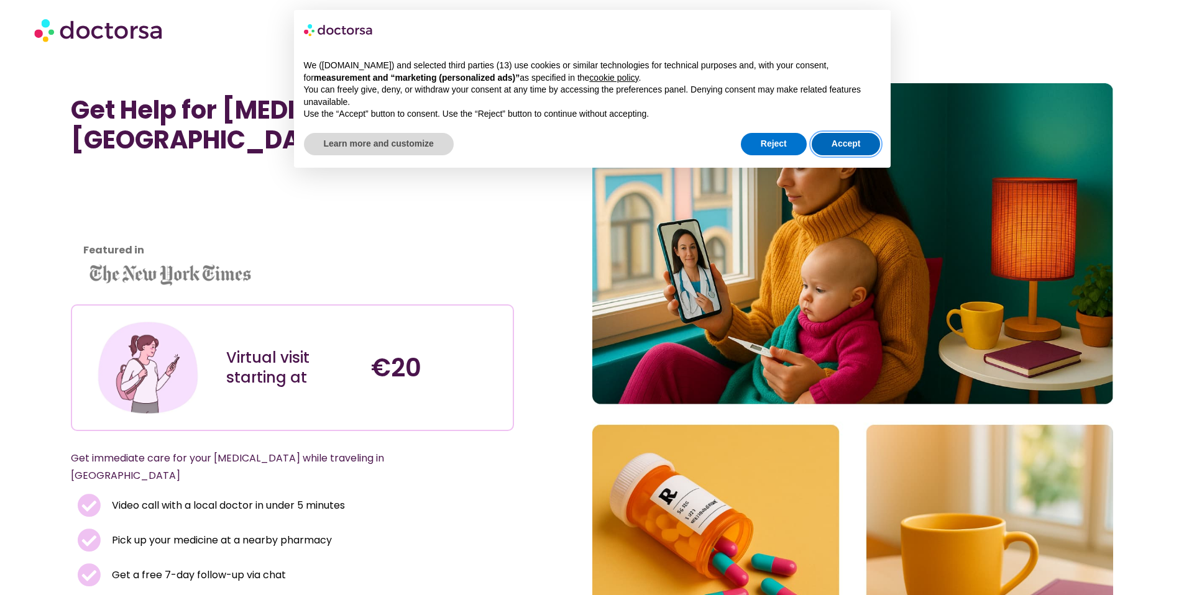
click at [857, 139] on button "Accept" at bounding box center [846, 144] width 69 height 22
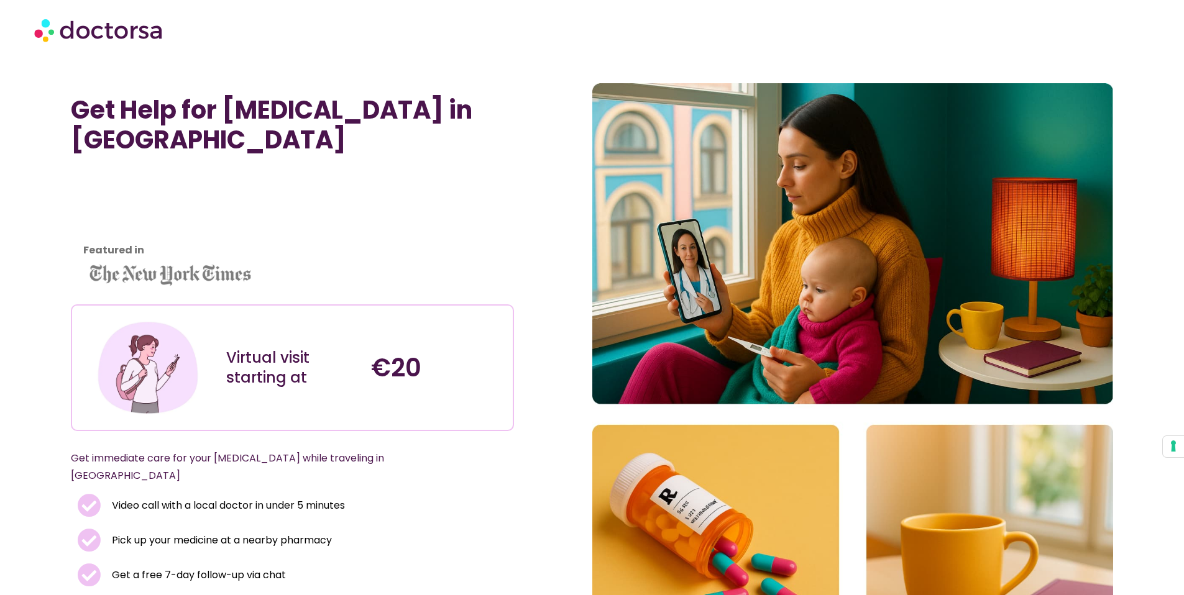
scroll to position [234, 0]
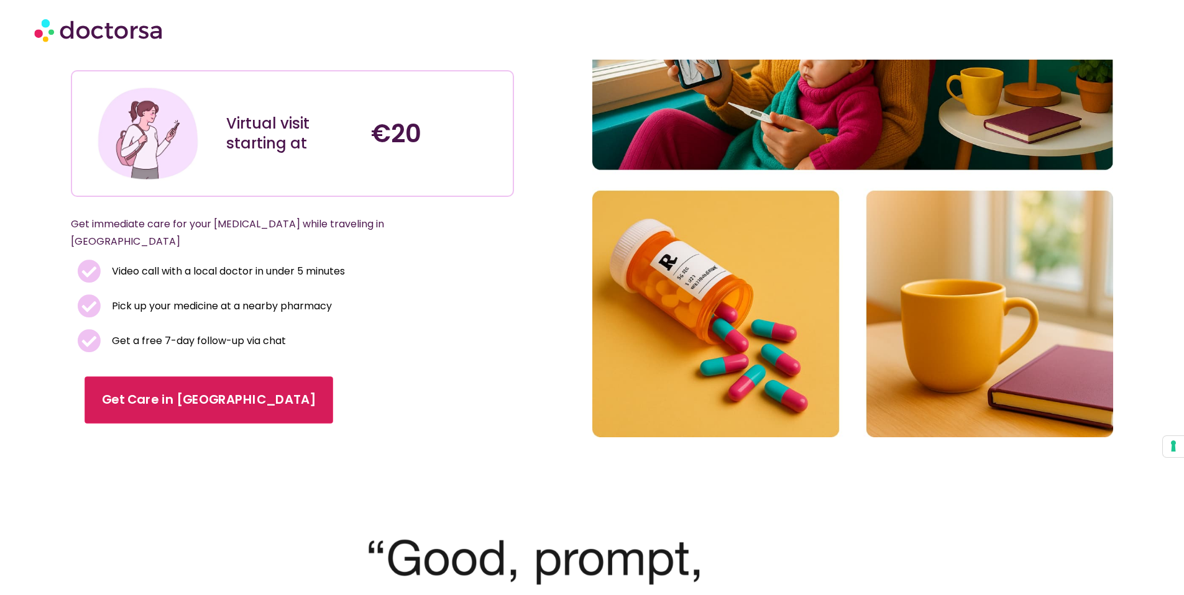
click at [203, 391] on span "Get Care in Zagreb" at bounding box center [209, 400] width 214 height 18
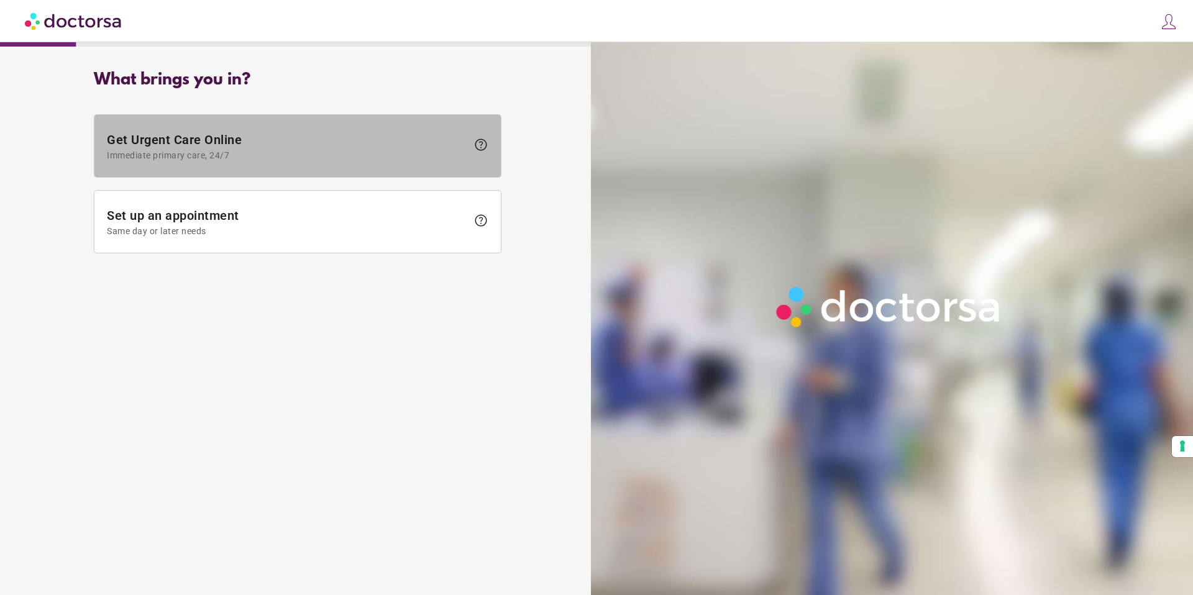
click at [293, 150] on span "Immediate primary care, 24/7" at bounding box center [287, 155] width 360 height 10
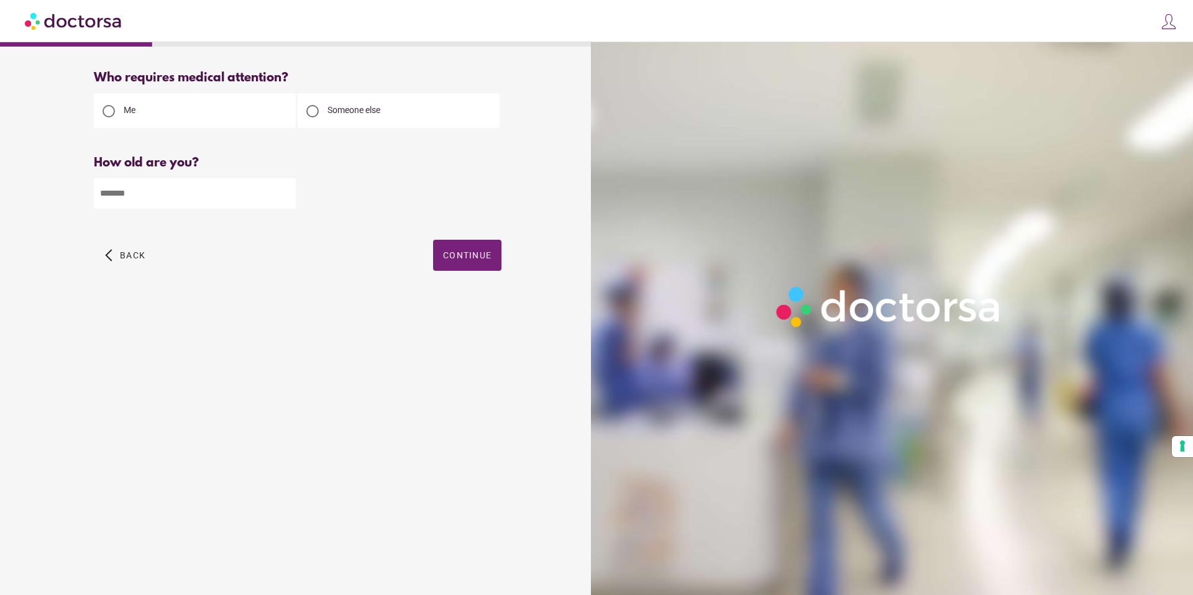
click at [218, 198] on input "number" at bounding box center [195, 193] width 202 height 30
type input "**"
click at [316, 111] on div at bounding box center [312, 111] width 12 height 12
click at [480, 259] on span "Continue" at bounding box center [467, 255] width 48 height 10
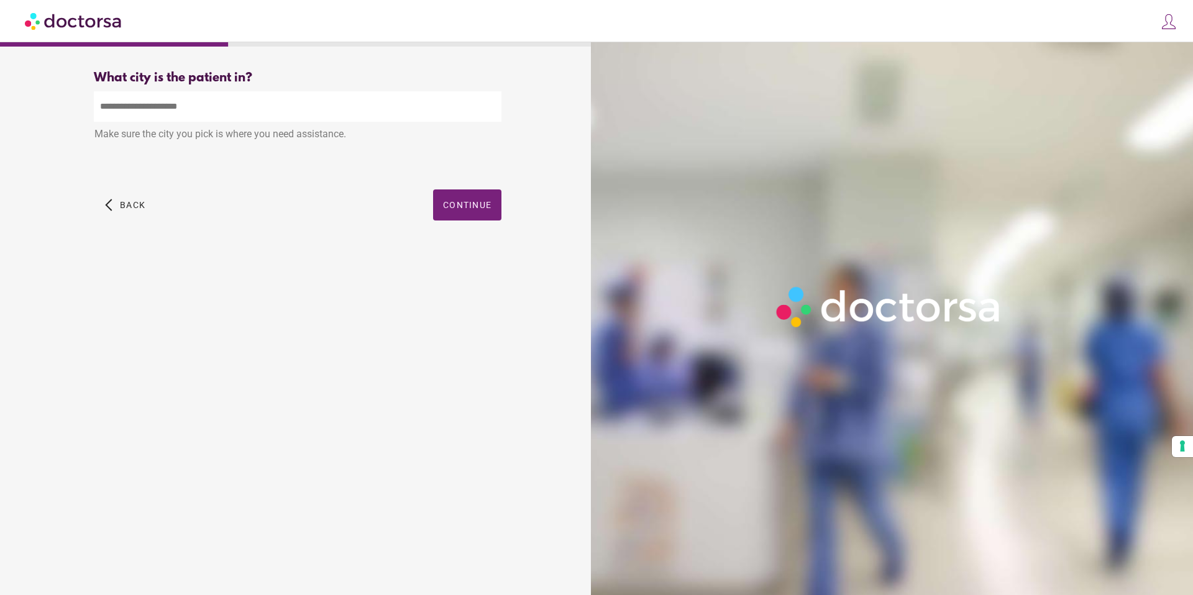
click at [278, 116] on input "text" at bounding box center [298, 106] width 408 height 30
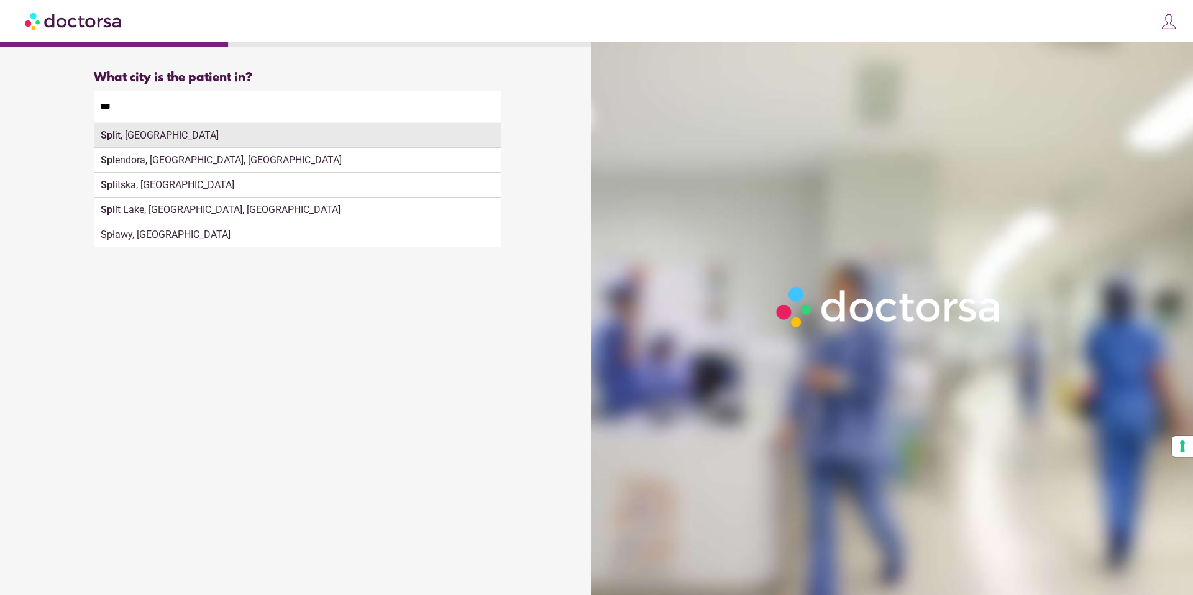
click at [201, 134] on div "Spl it, Croatia" at bounding box center [297, 135] width 406 height 25
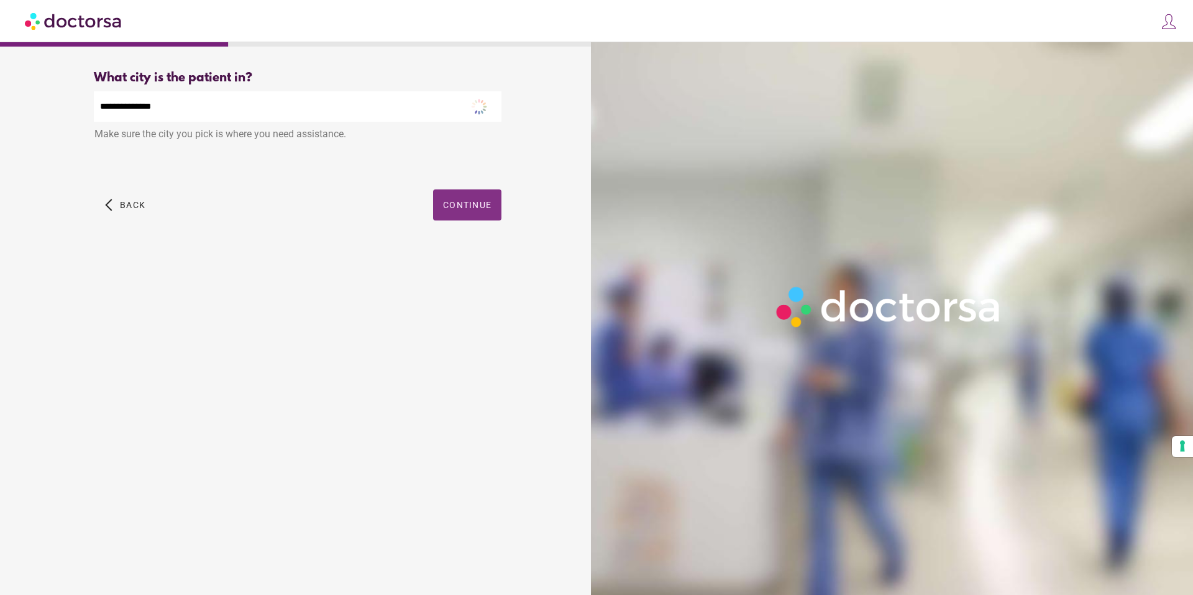
click at [453, 207] on span "Continue" at bounding box center [467, 205] width 48 height 10
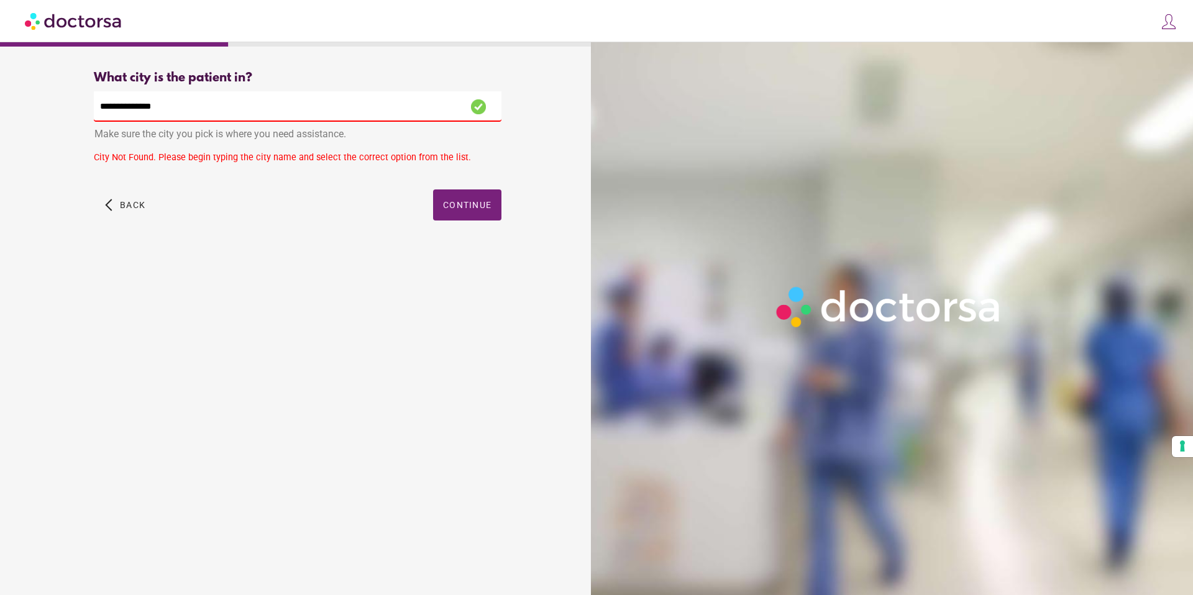
click at [235, 102] on input "**********" at bounding box center [298, 106] width 408 height 30
type input "*"
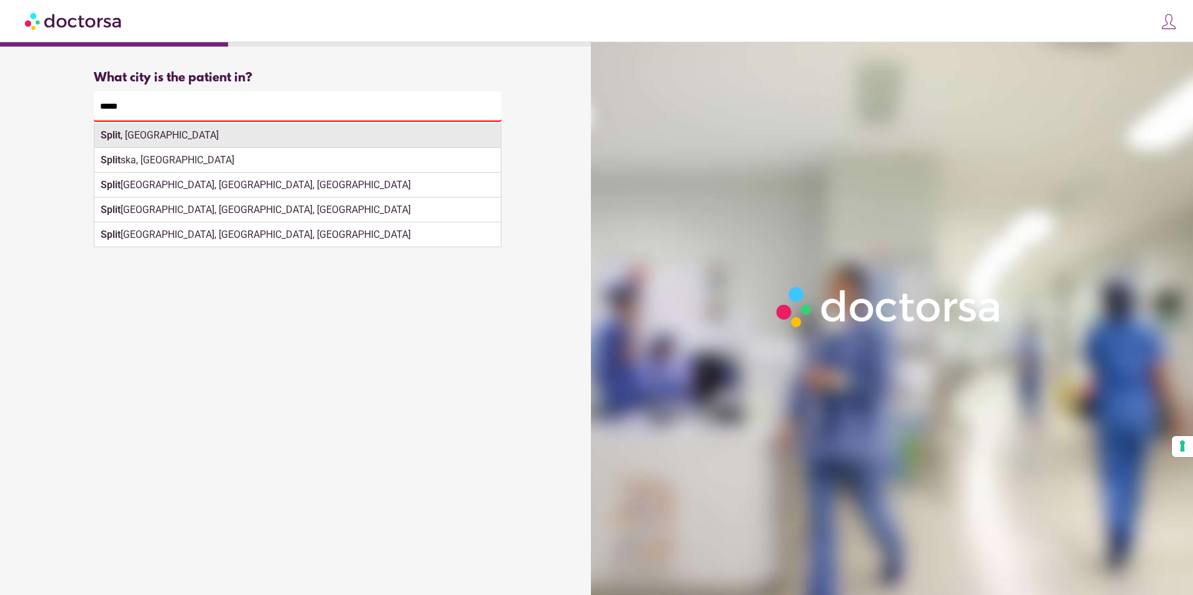
click at [252, 137] on div "Split , Croatia" at bounding box center [297, 135] width 406 height 25
type input "**********"
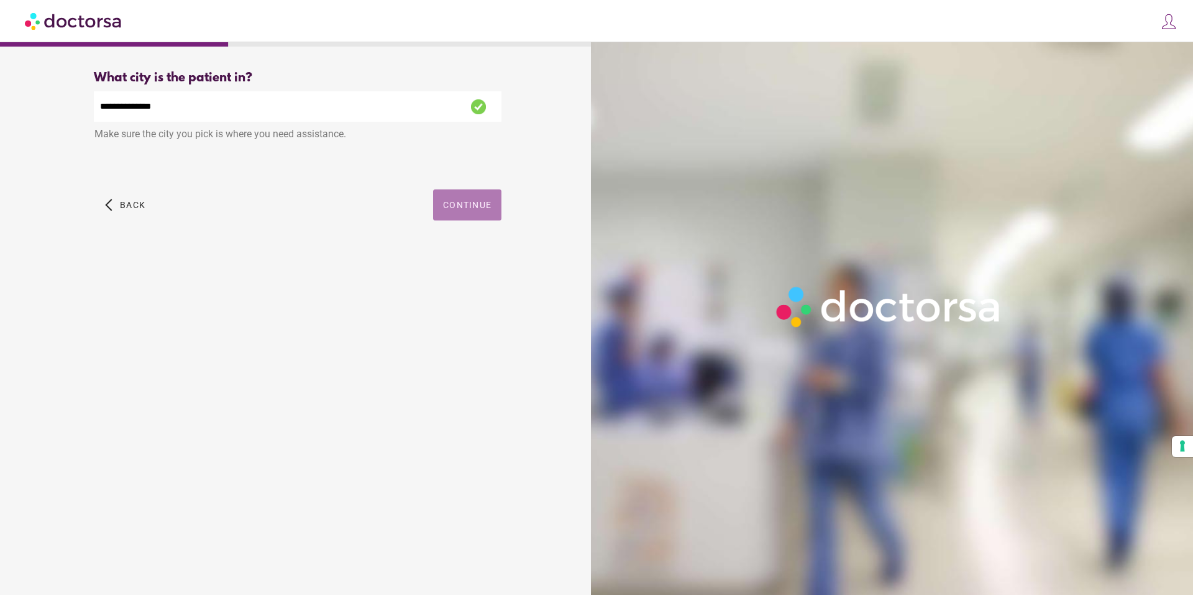
click at [464, 203] on span "Continue" at bounding box center [467, 205] width 48 height 10
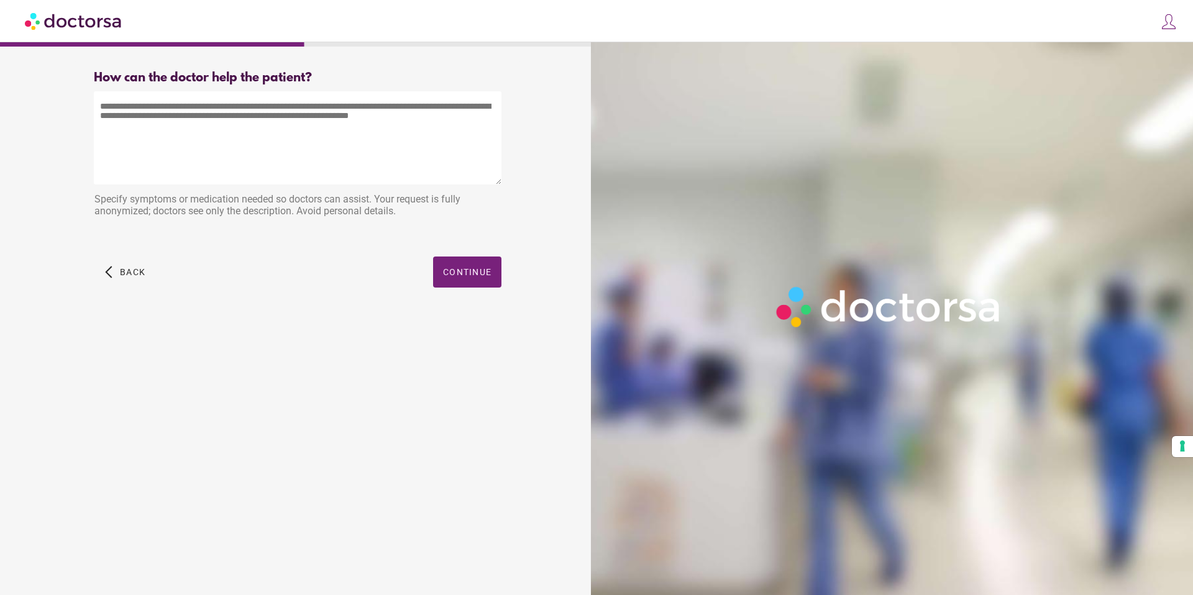
click at [418, 114] on textarea at bounding box center [298, 137] width 408 height 93
type textarea "**********"
click at [484, 270] on span "Continue" at bounding box center [467, 272] width 48 height 10
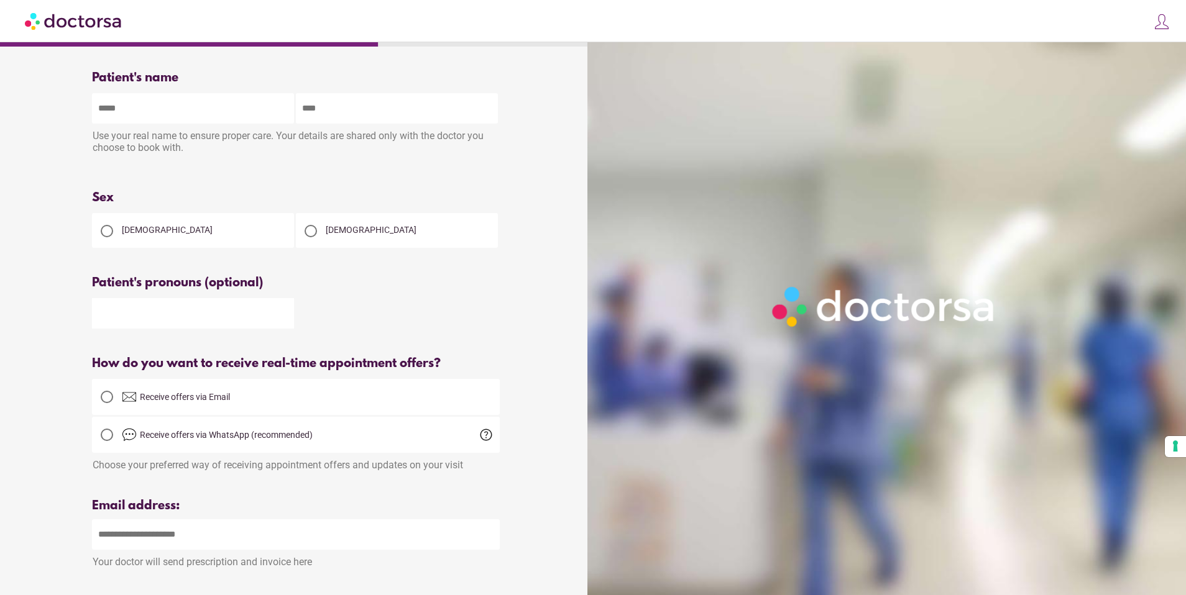
click at [101, 233] on div at bounding box center [107, 231] width 12 height 12
click at [142, 116] on input "text" at bounding box center [193, 108] width 202 height 30
click at [182, 114] on input "text" at bounding box center [193, 108] width 202 height 30
type input "******"
click at [334, 116] on input "text" at bounding box center [397, 108] width 202 height 30
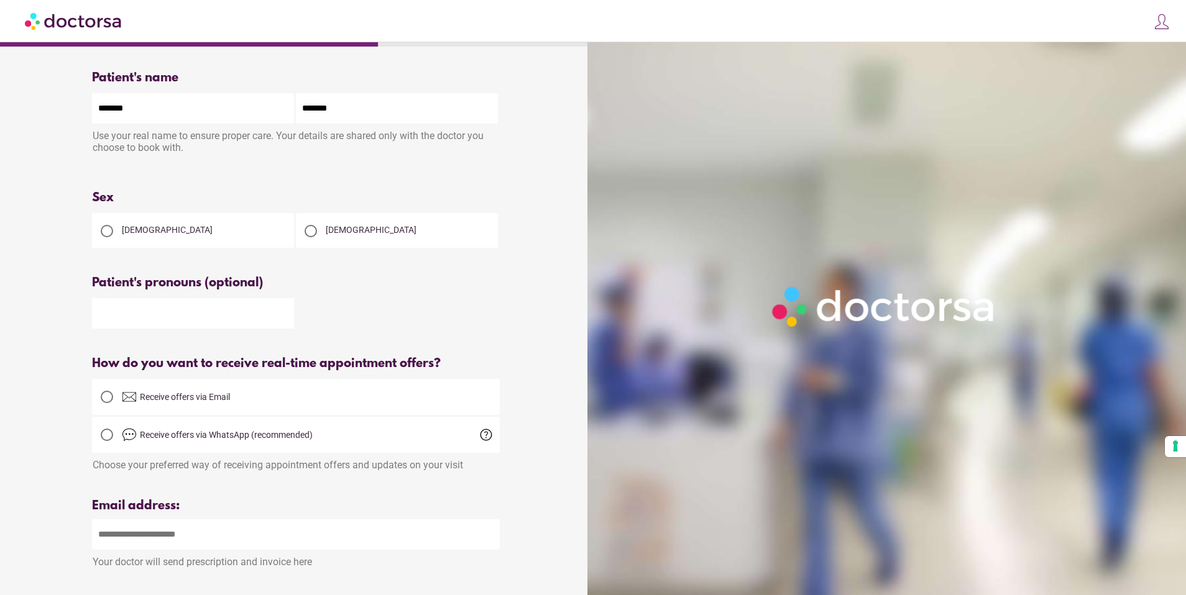
type input "*******"
click at [91, 183] on div "Your name Patient's name ****** ******* Use your real name to ensure proper car…" at bounding box center [295, 473] width 447 height 825
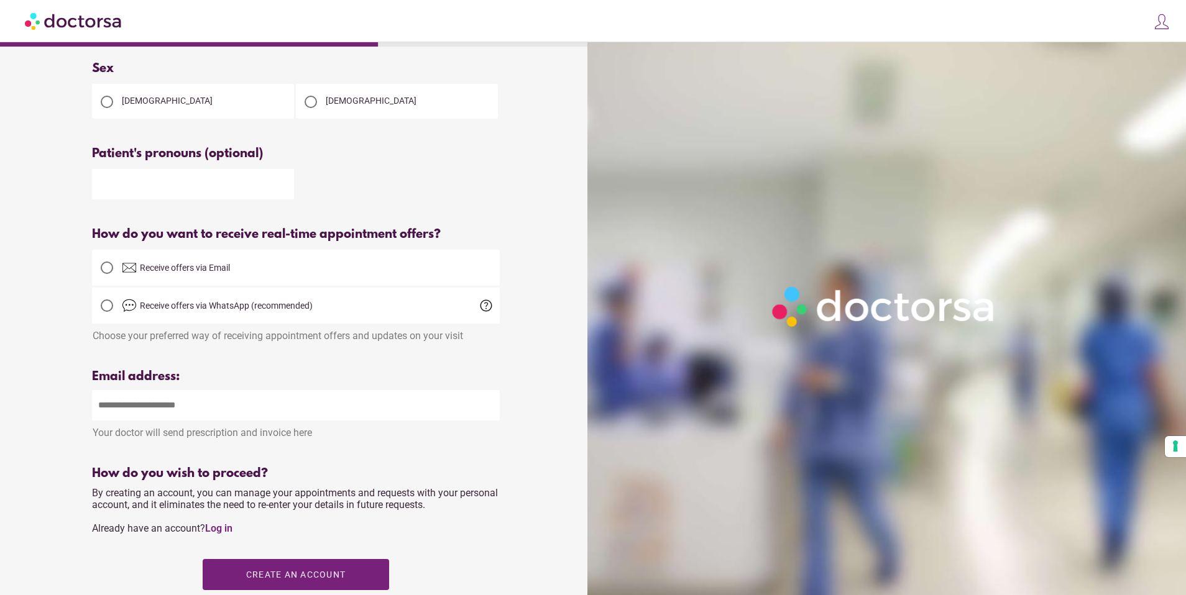
scroll to position [191, 0]
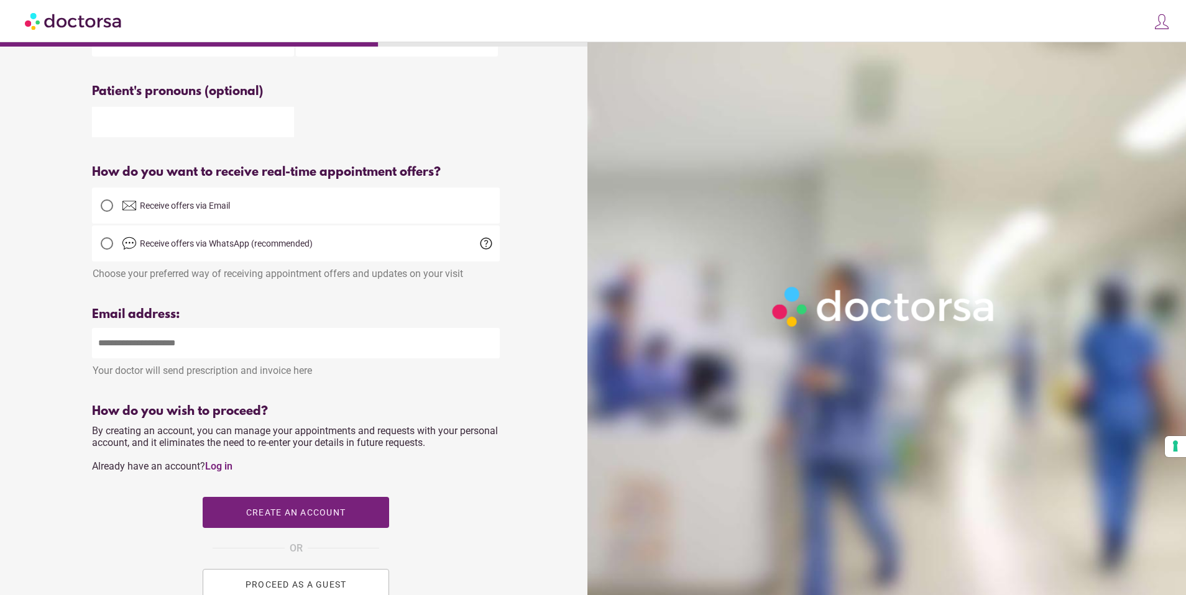
click at [106, 208] on div at bounding box center [107, 205] width 12 height 12
click at [113, 352] on input "email" at bounding box center [296, 343] width 408 height 30
type input "**********"
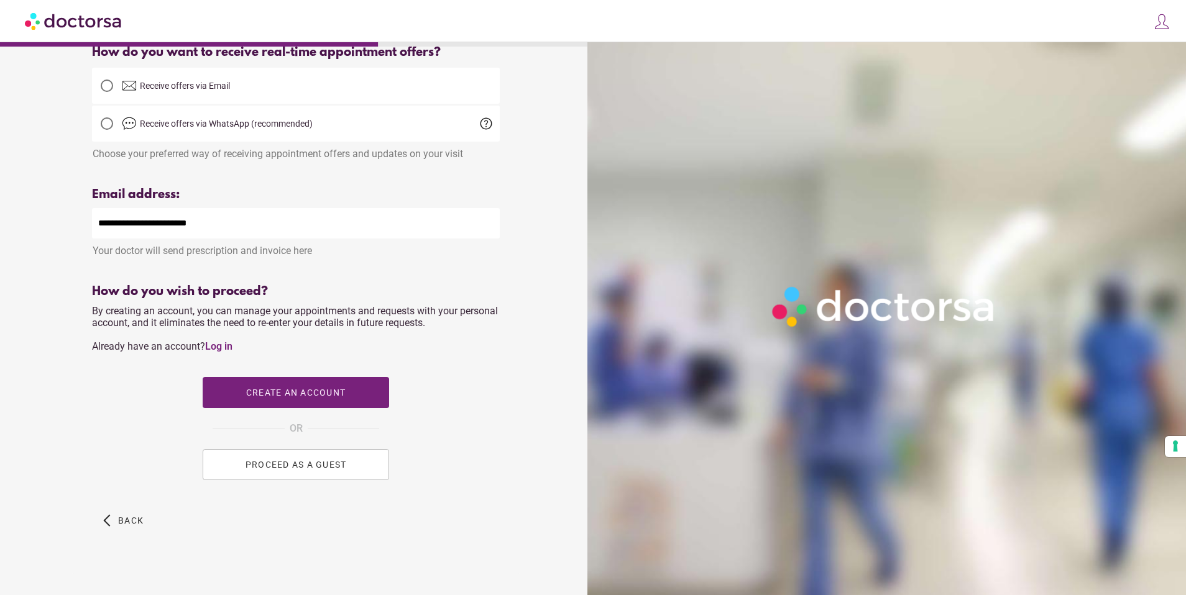
scroll to position [325, 0]
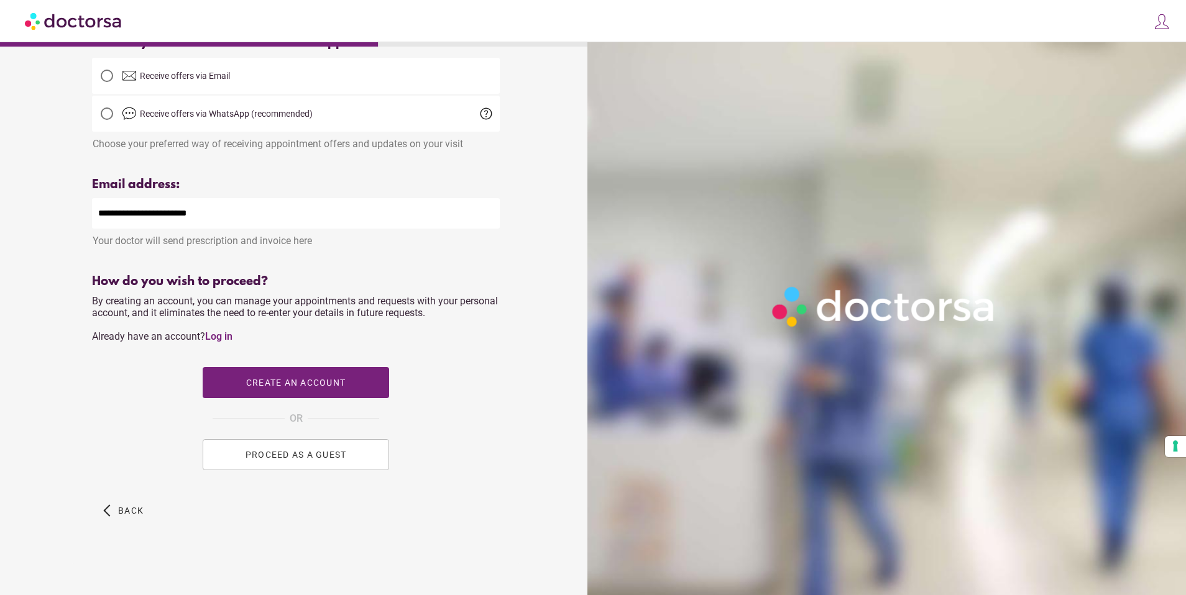
click at [275, 454] on span "PROCEED AS A GUEST" at bounding box center [295, 455] width 101 height 10
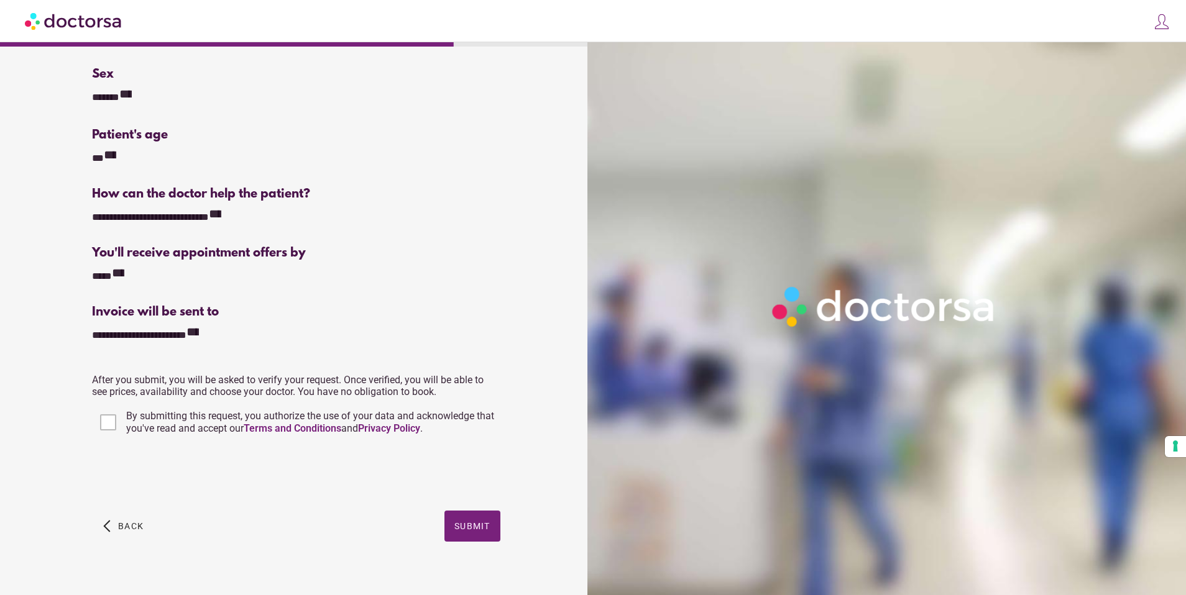
scroll to position [109, 0]
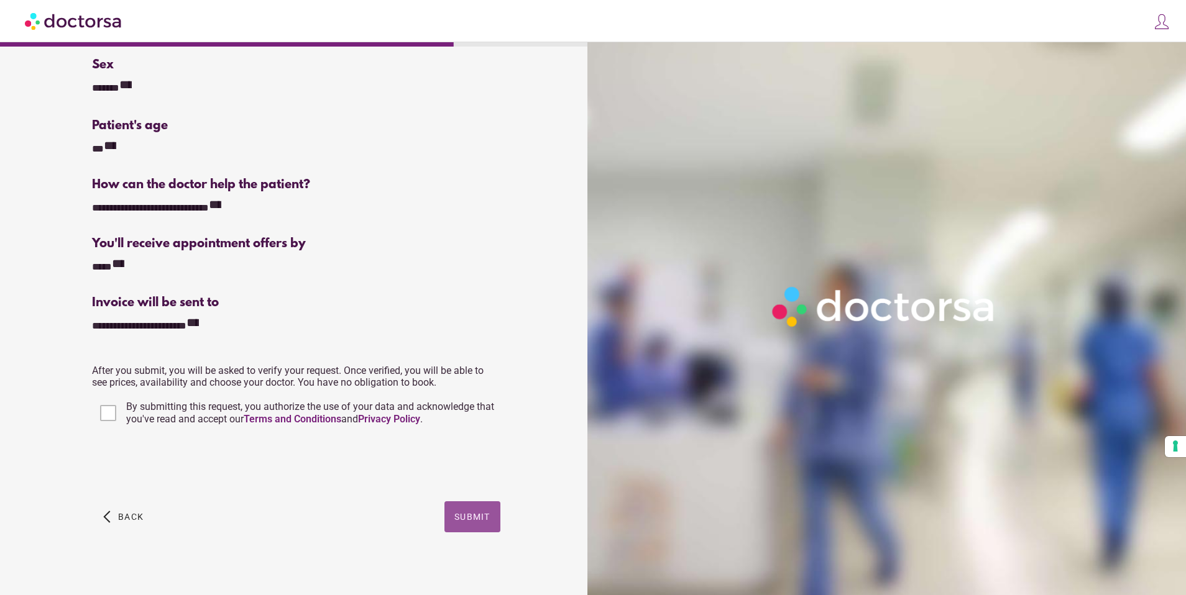
click at [480, 511] on span "button" at bounding box center [472, 516] width 56 height 31
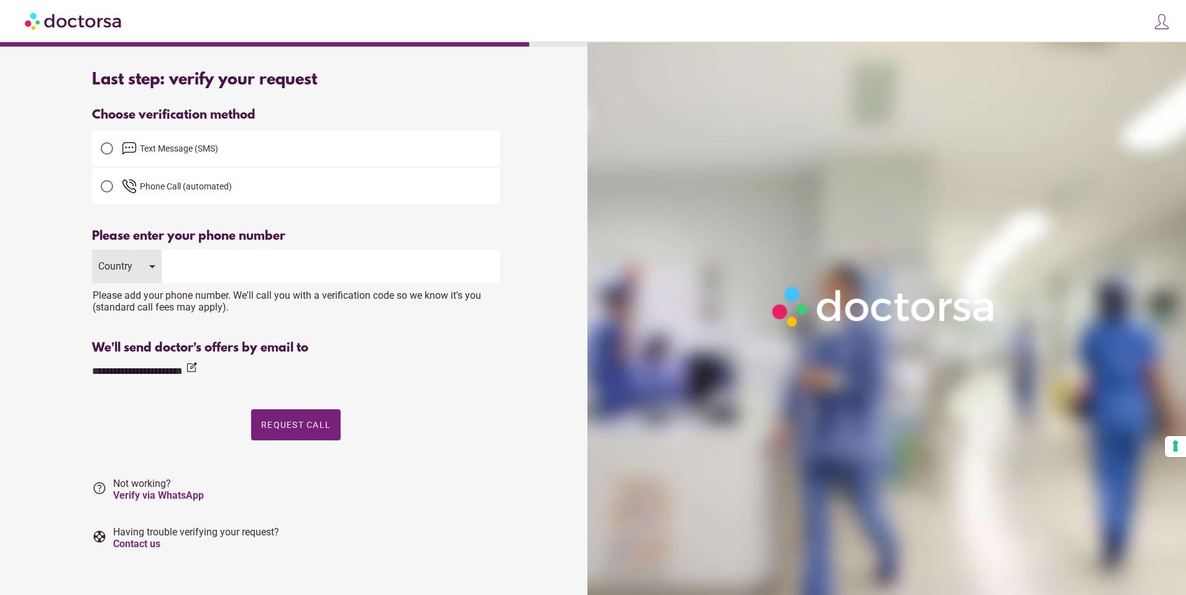
click at [156, 270] on div "Country" at bounding box center [127, 267] width 70 height 34
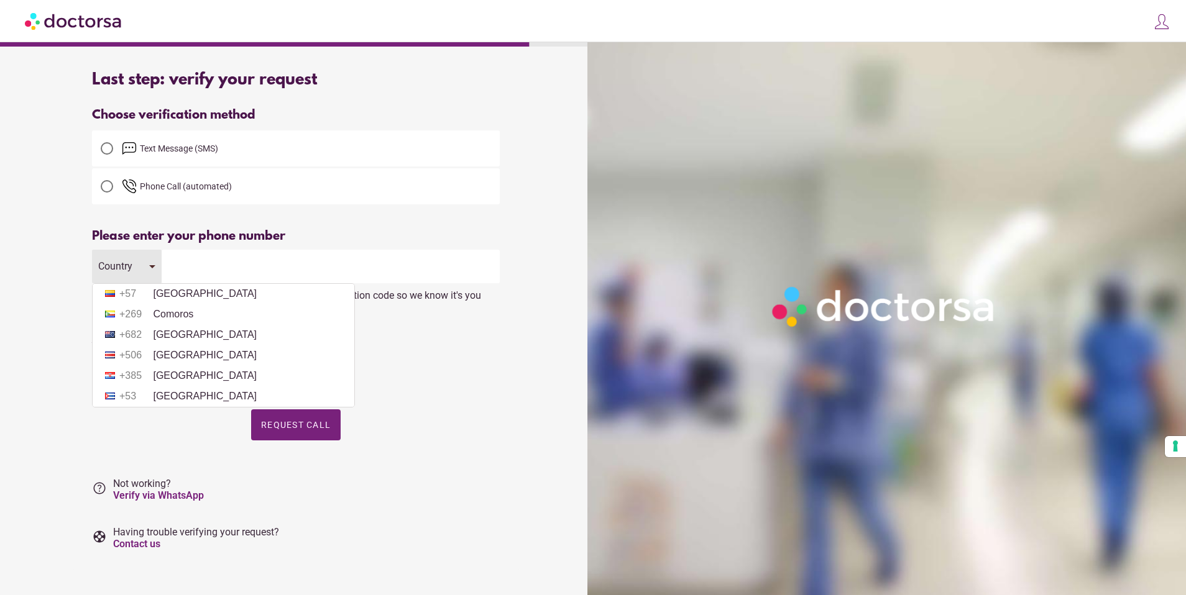
scroll to position [1084, 0]
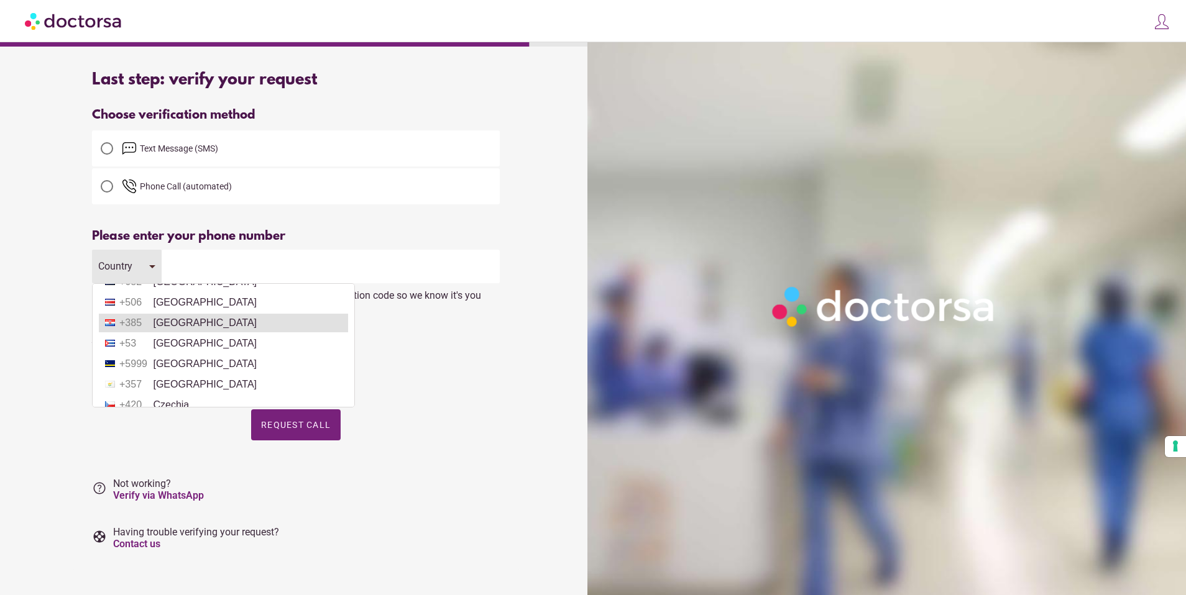
click at [180, 332] on li "+385 Croatia" at bounding box center [223, 323] width 249 height 19
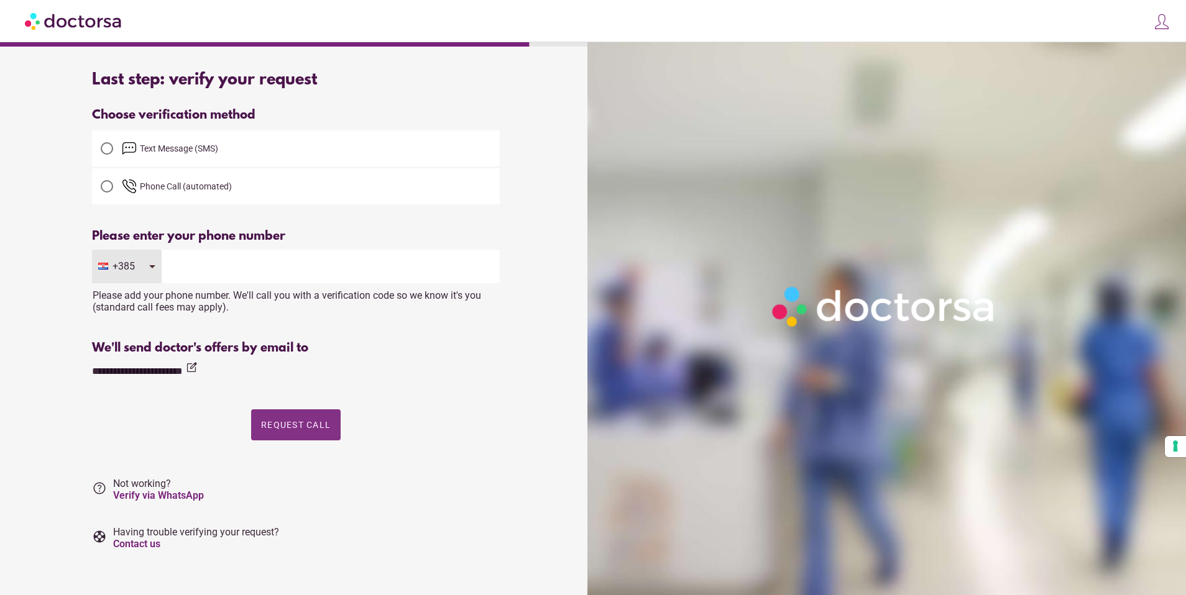
click at [299, 424] on span "Request Call" at bounding box center [296, 425] width 70 height 10
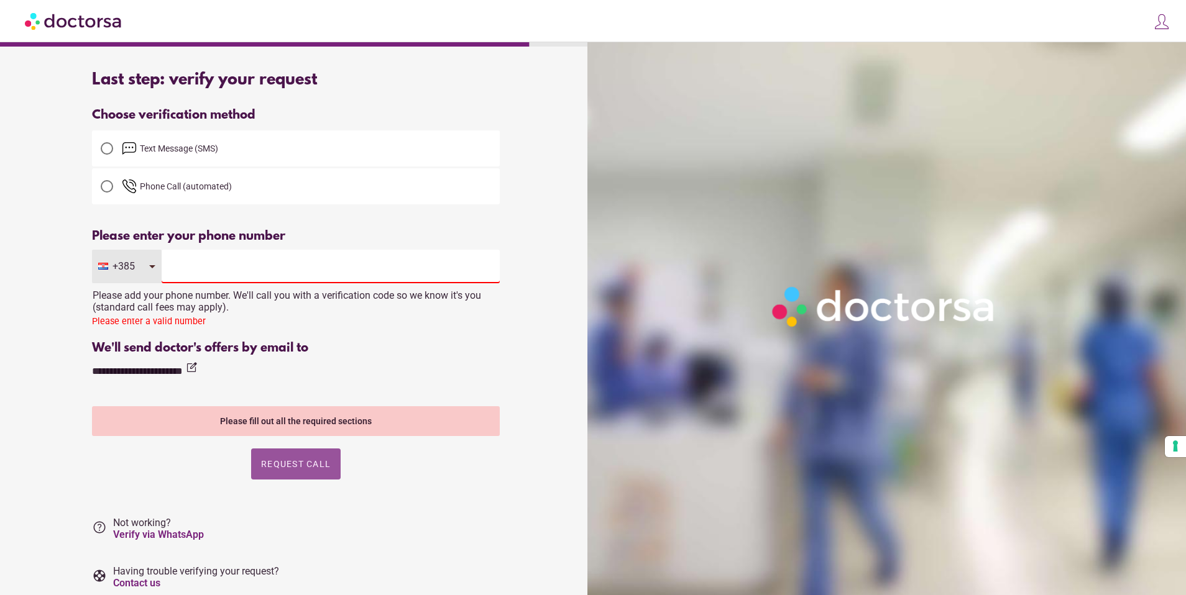
click at [150, 263] on div "+385" at bounding box center [127, 267] width 70 height 34
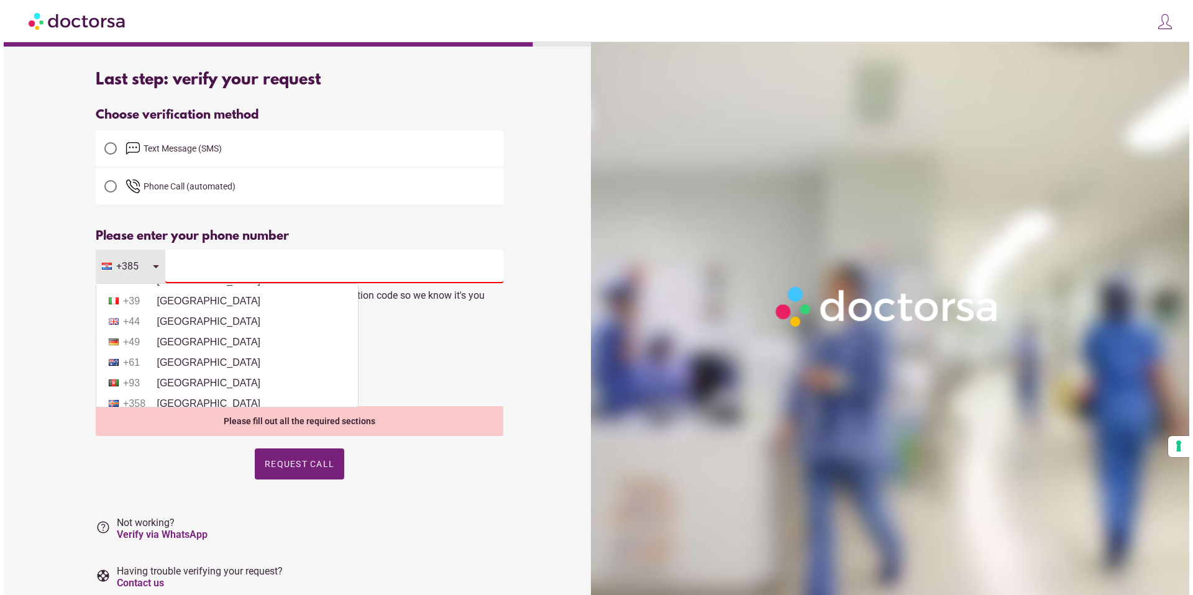
scroll to position [0, 0]
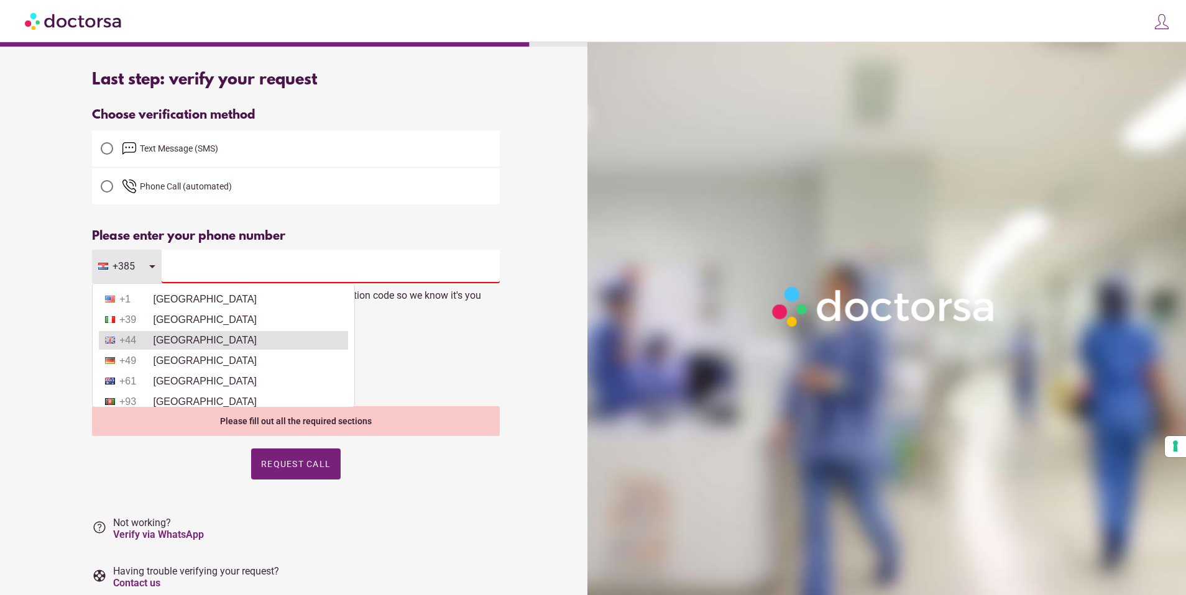
click at [191, 336] on li "+44 United Kingdom" at bounding box center [223, 340] width 249 height 19
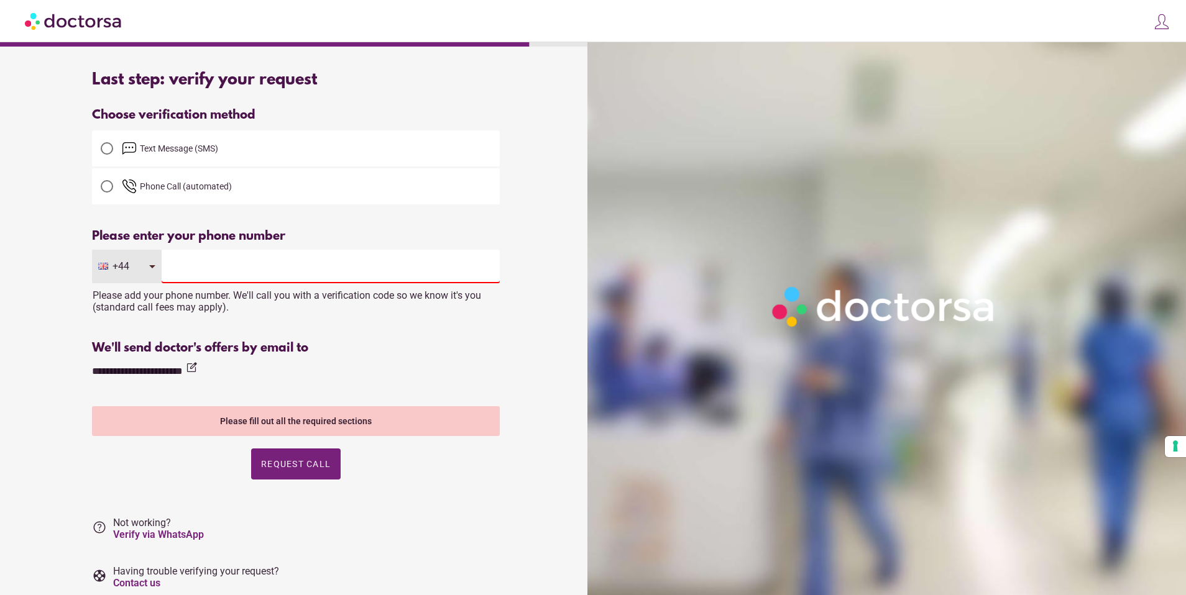
click at [178, 268] on input "tel" at bounding box center [331, 267] width 338 height 34
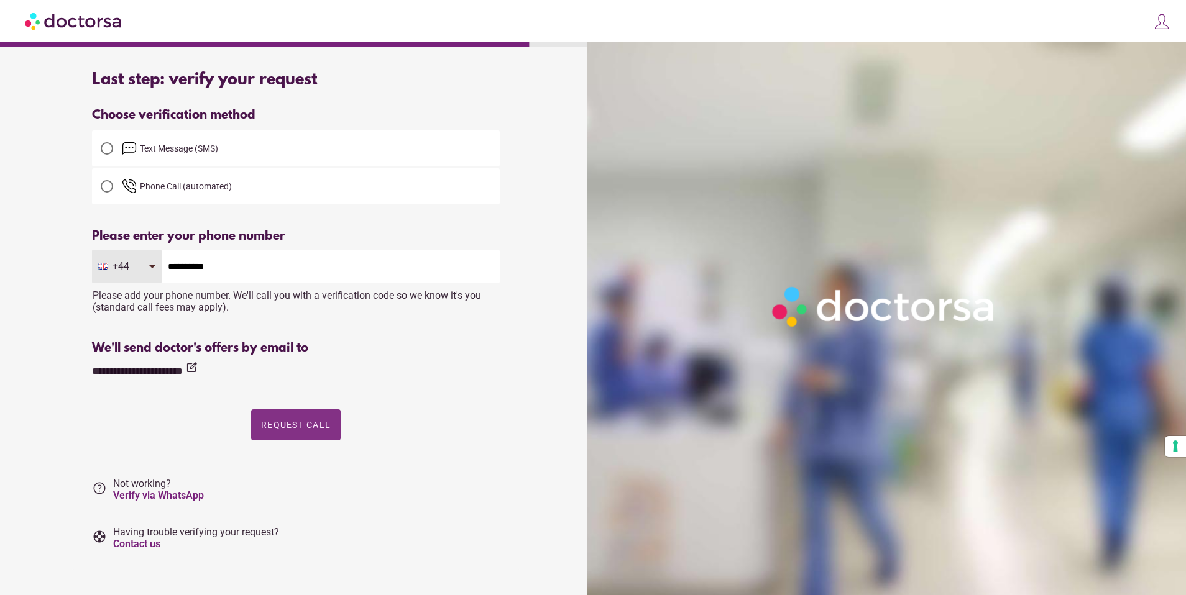
type input "**********"
click at [303, 421] on span "Request Call" at bounding box center [296, 425] width 70 height 10
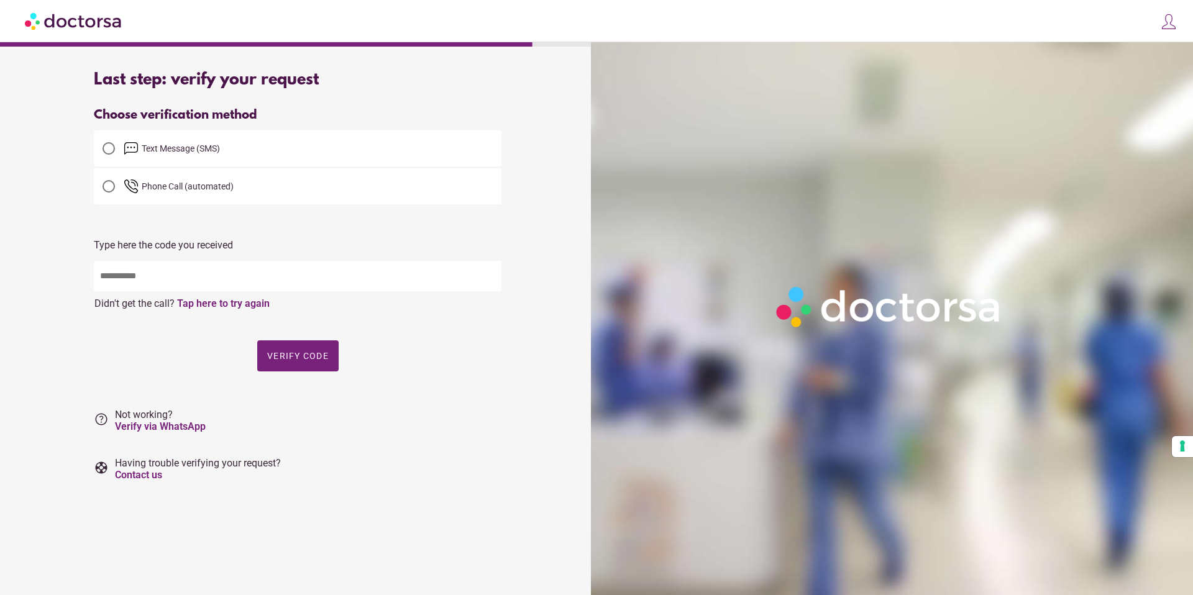
click at [109, 150] on div at bounding box center [109, 148] width 12 height 12
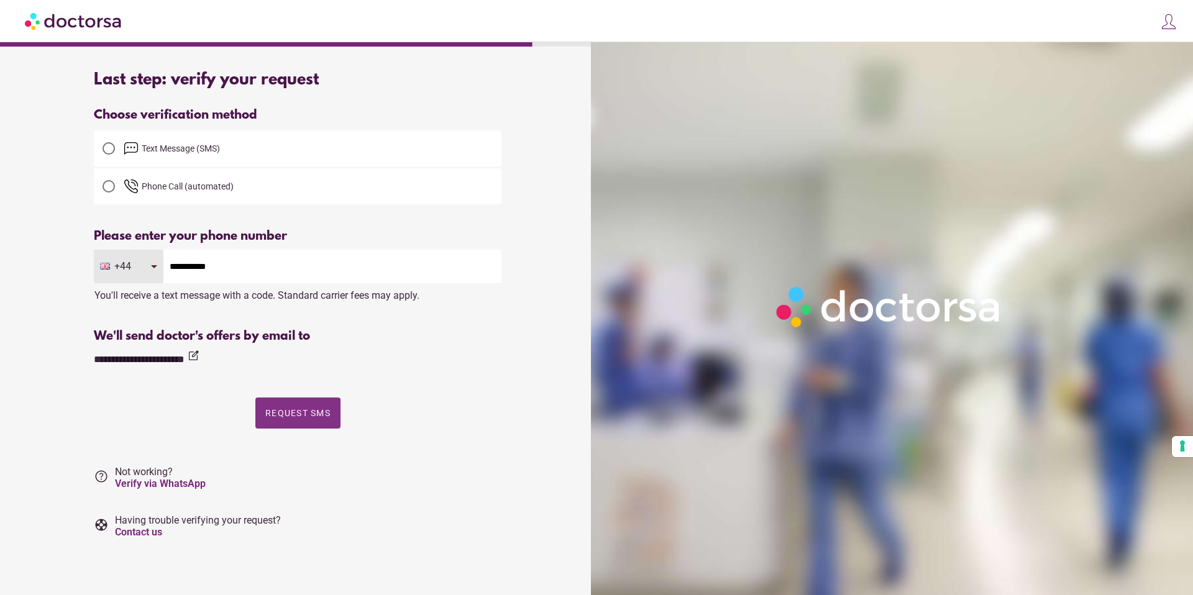
click at [316, 411] on span "Request SMS" at bounding box center [297, 413] width 65 height 10
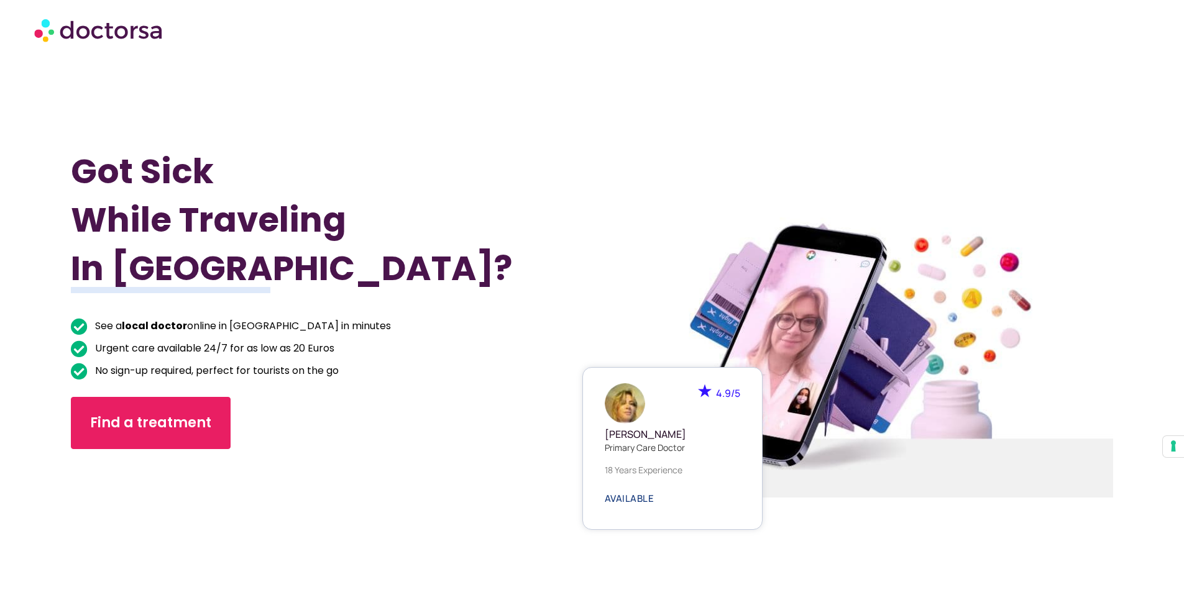
click at [633, 497] on span "AVAILABLE" at bounding box center [630, 498] width 50 height 9
click at [623, 500] on span "AVAILABLE" at bounding box center [630, 498] width 50 height 9
click at [611, 499] on span "AVAILABLE" at bounding box center [630, 498] width 50 height 9
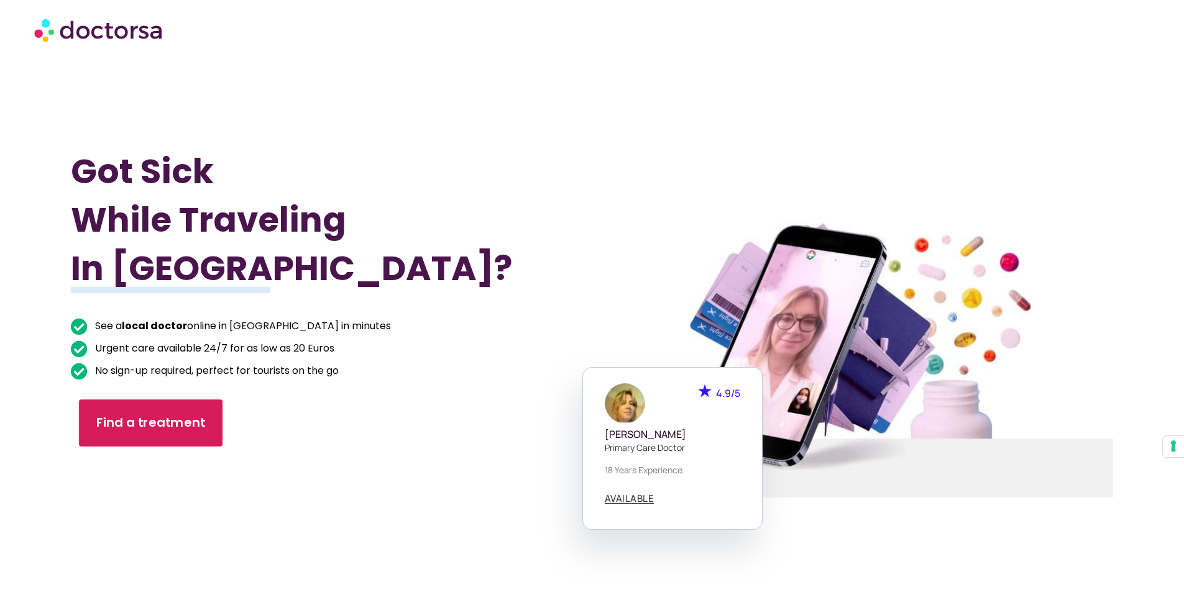
click at [185, 422] on span "Find a treatment" at bounding box center [150, 423] width 109 height 18
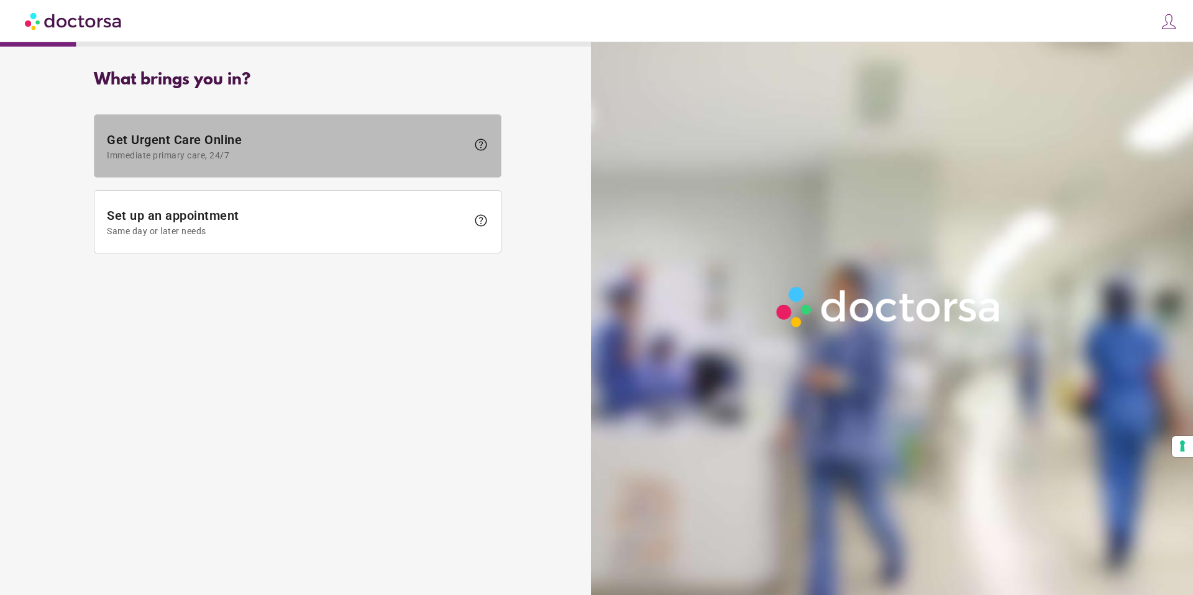
click at [314, 158] on span "Immediate primary care, 24/7" at bounding box center [287, 155] width 360 height 10
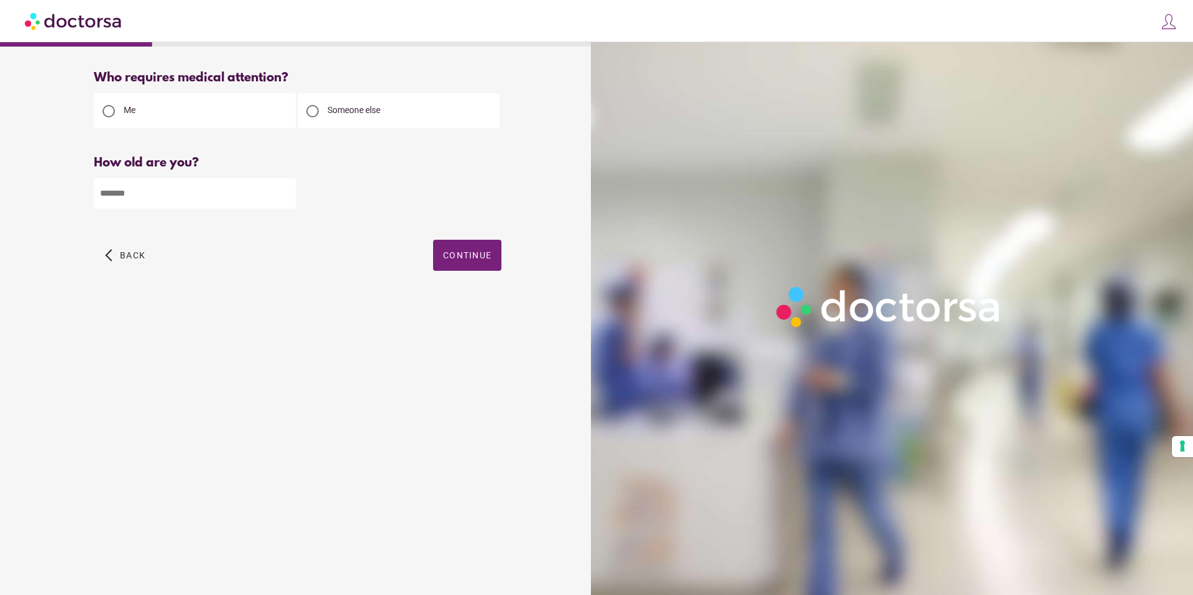
click at [311, 109] on div at bounding box center [312, 111] width 12 height 12
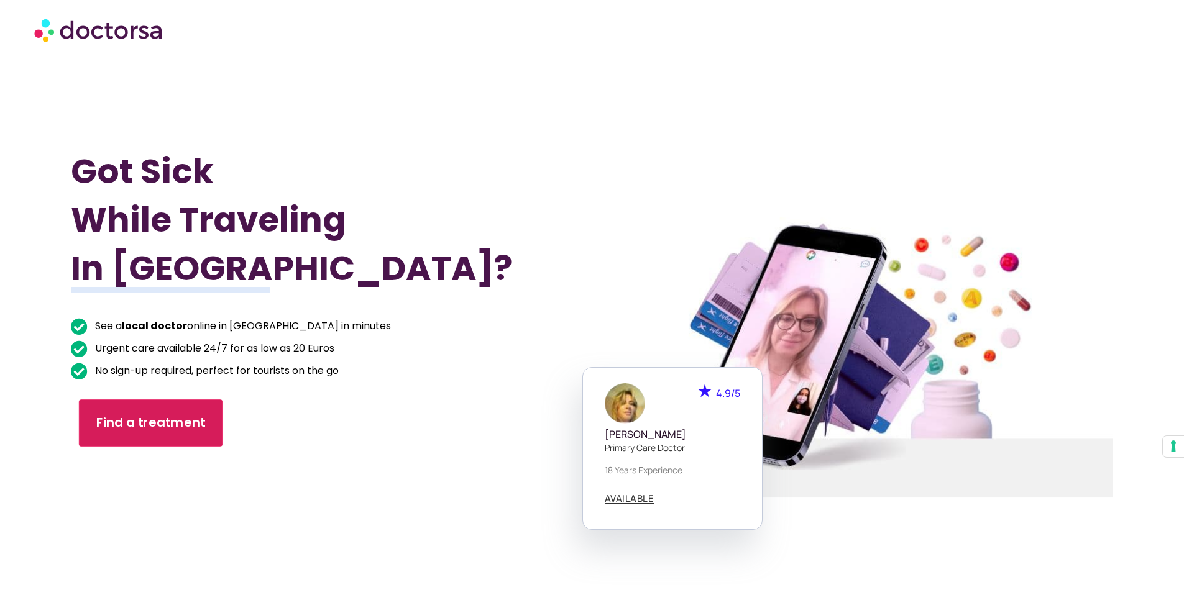
click at [194, 421] on span "Find a treatment" at bounding box center [150, 423] width 109 height 18
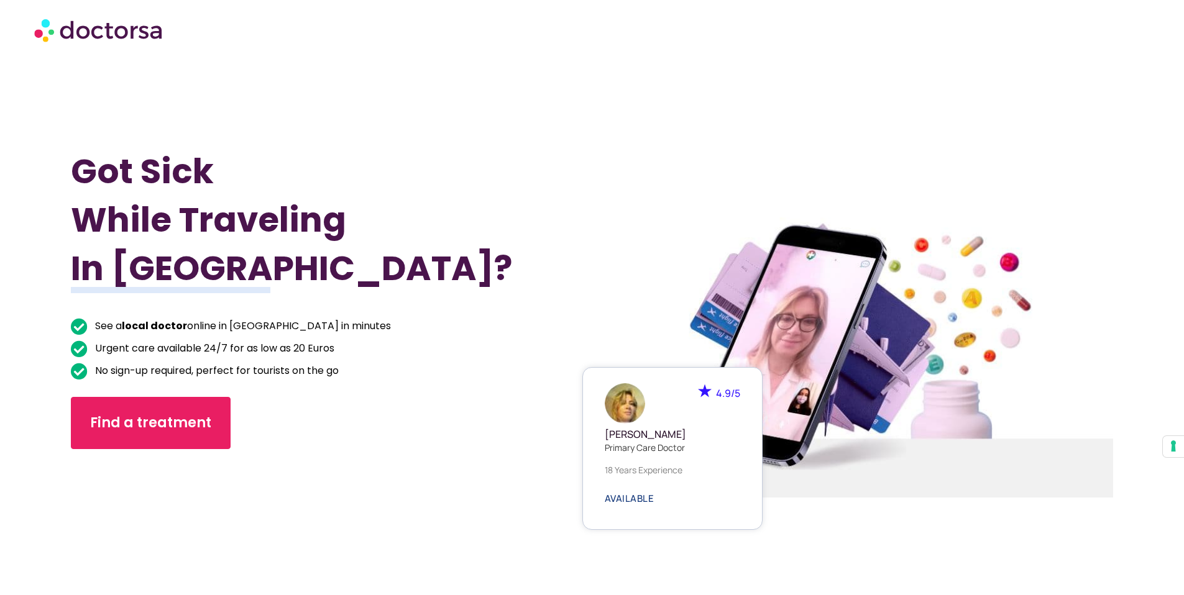
click at [621, 500] on span "AVAILABLE" at bounding box center [630, 498] width 50 height 9
click at [634, 483] on div "4.9/5 Dr. Paola Casadidio Primary care doctor 18 years experience AVAILABLE" at bounding box center [672, 448] width 180 height 163
click at [638, 462] on div "4.9/5 Dr. Paola Casadidio Primary care doctor 18 years experience AVAILABLE" at bounding box center [672, 448] width 180 height 163
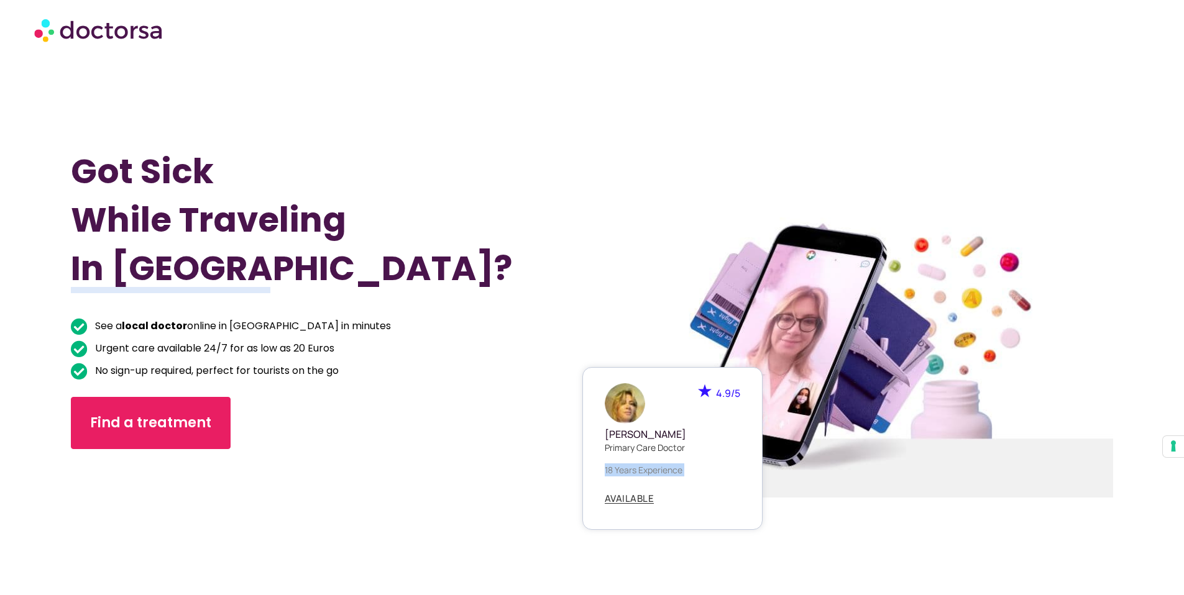
click at [638, 462] on div "4.9/5 Dr. Paola Casadidio Primary care doctor 18 years experience AVAILABLE" at bounding box center [672, 448] width 180 height 163
click at [636, 439] on h5 "Dr. Paola Casadidio" at bounding box center [672, 435] width 135 height 12
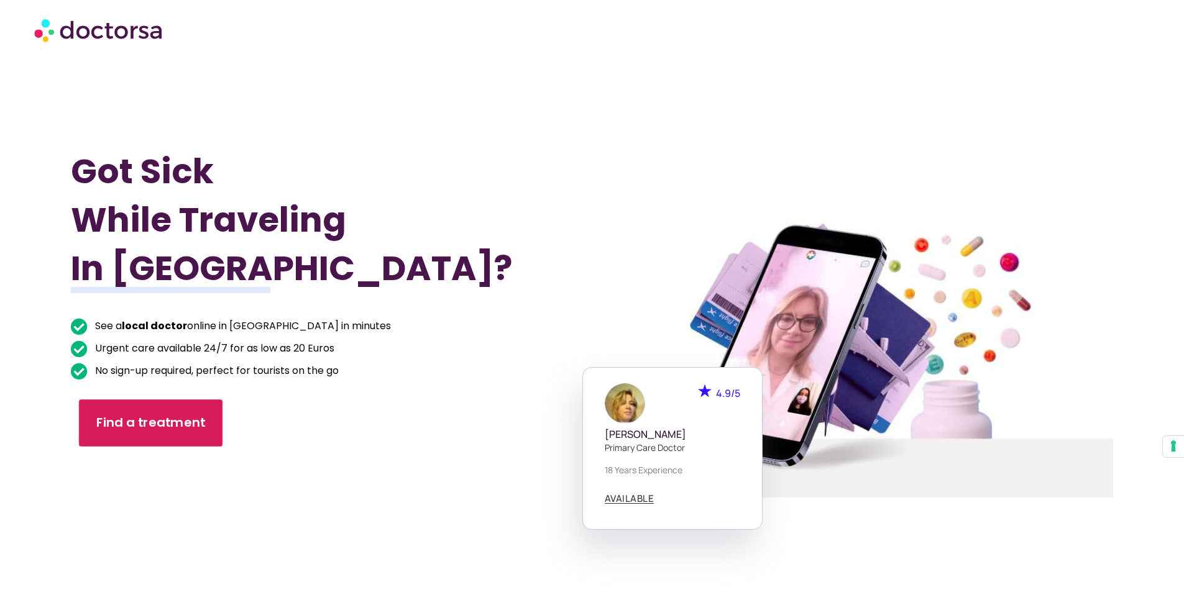
click at [140, 416] on span "Find a treatment" at bounding box center [150, 423] width 109 height 18
